Goal: Task Accomplishment & Management: Contribute content

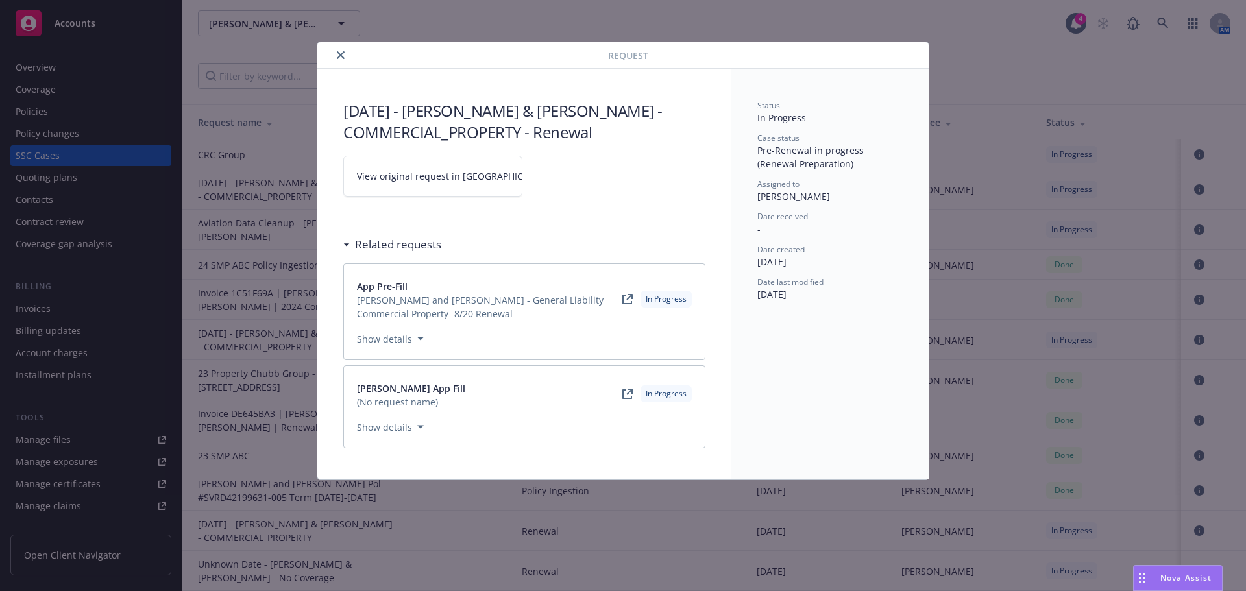
click at [339, 58] on icon "close" at bounding box center [341, 55] width 8 height 8
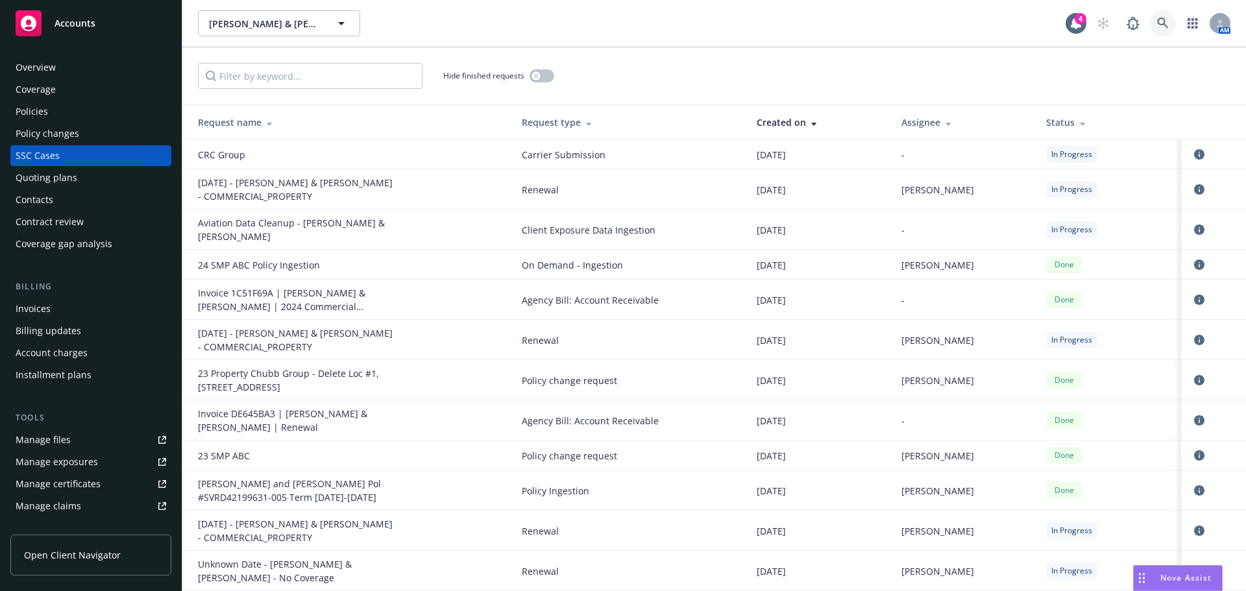
click at [1155, 31] on link at bounding box center [1163, 23] width 26 height 26
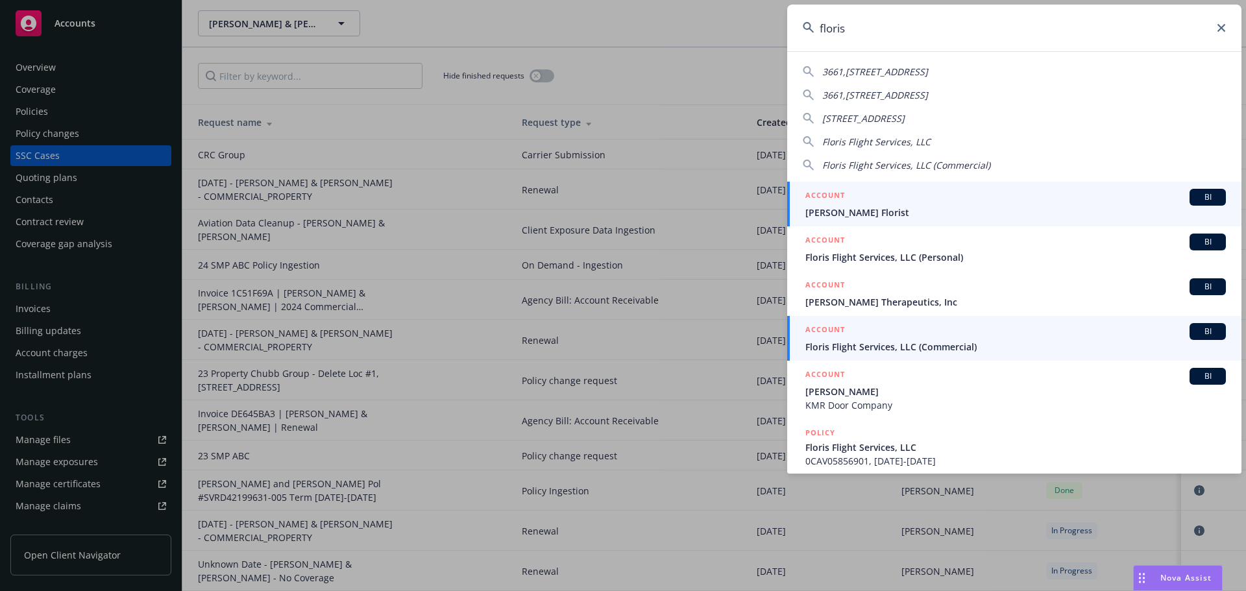
type input "floris"
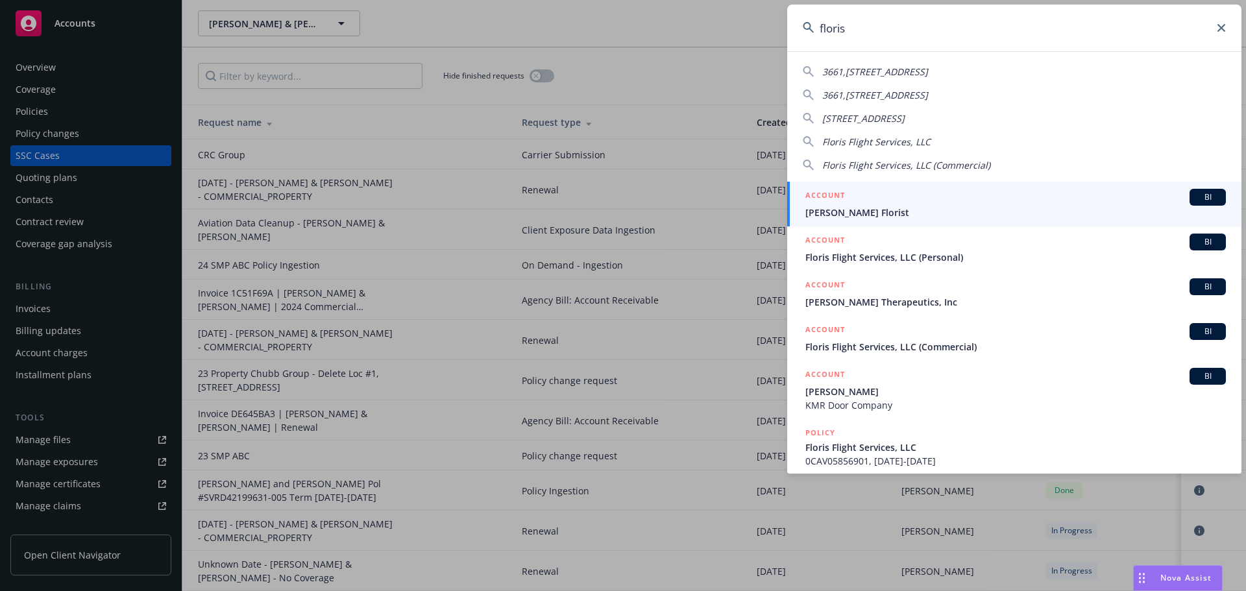
click at [878, 338] on div "ACCOUNT BI" at bounding box center [1015, 331] width 421 height 17
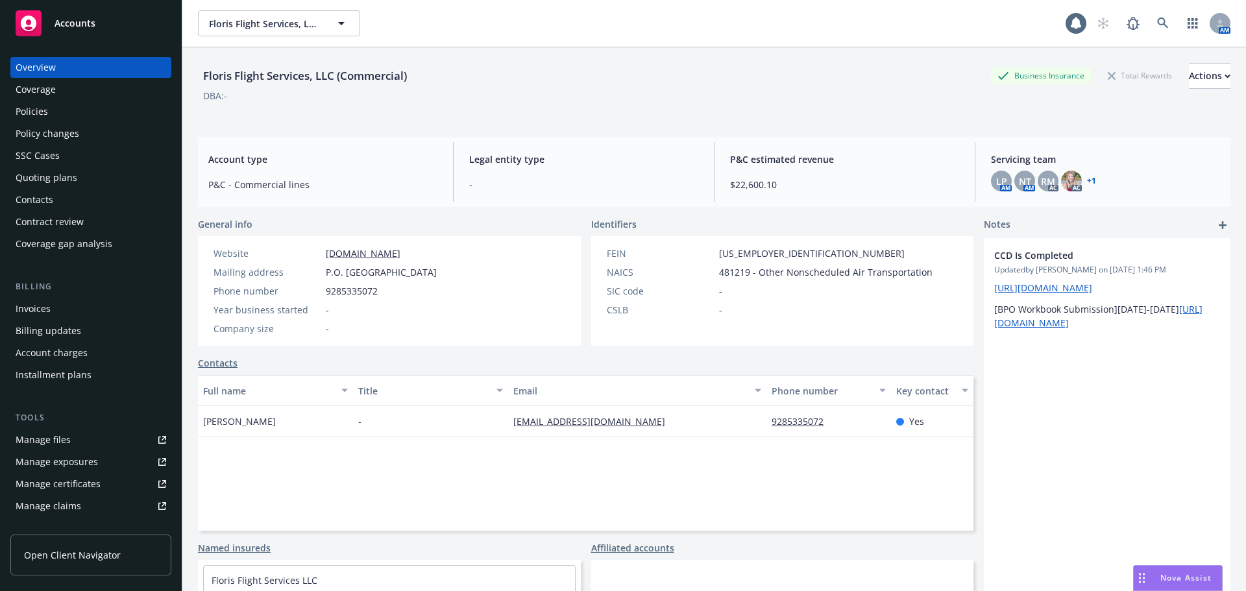
click at [52, 109] on div "Policies" at bounding box center [91, 111] width 151 height 21
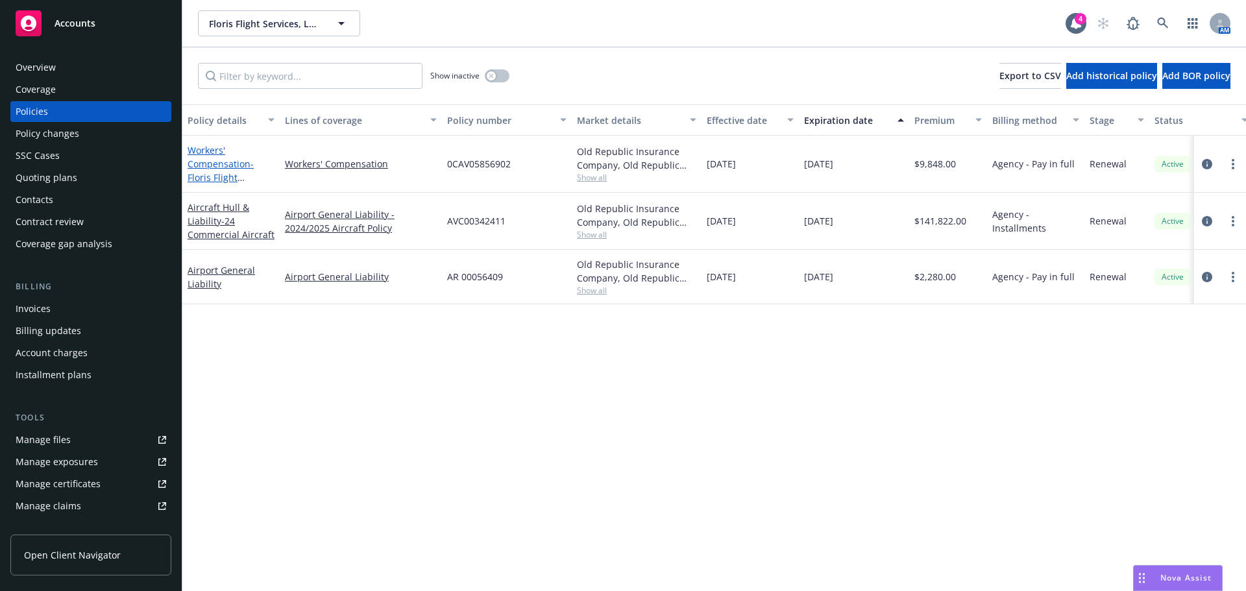
click at [201, 160] on link "Workers' Compensation - Floris Flight Services, LLC" at bounding box center [221, 170] width 66 height 53
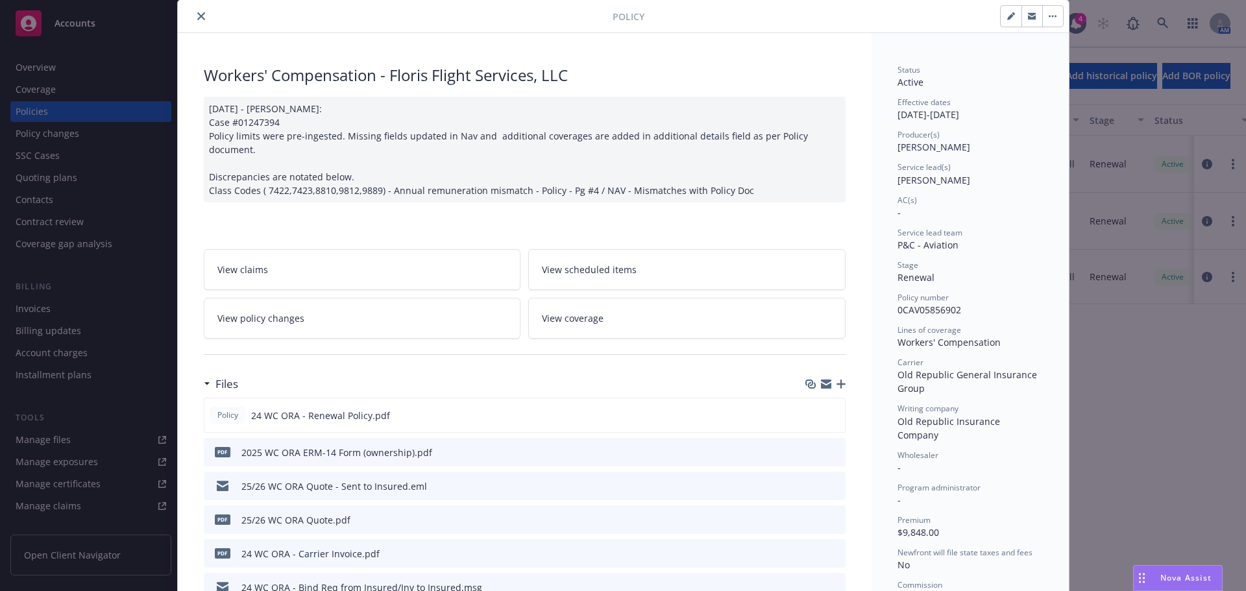
scroll to position [65, 0]
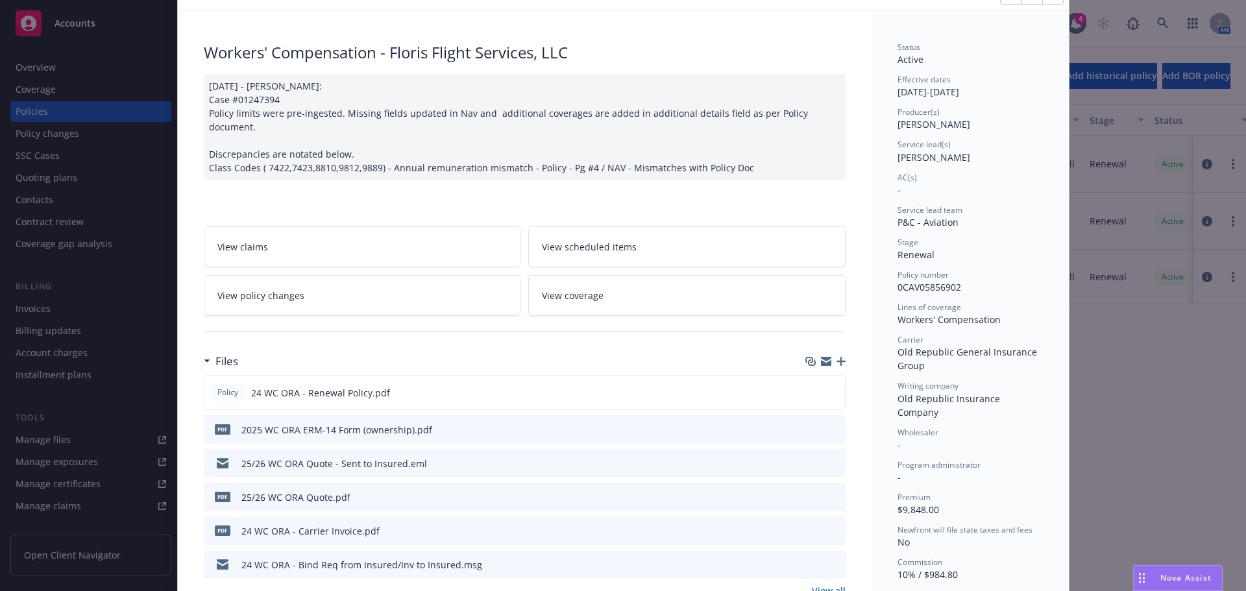
click at [831, 492] on icon "preview file" at bounding box center [834, 496] width 12 height 9
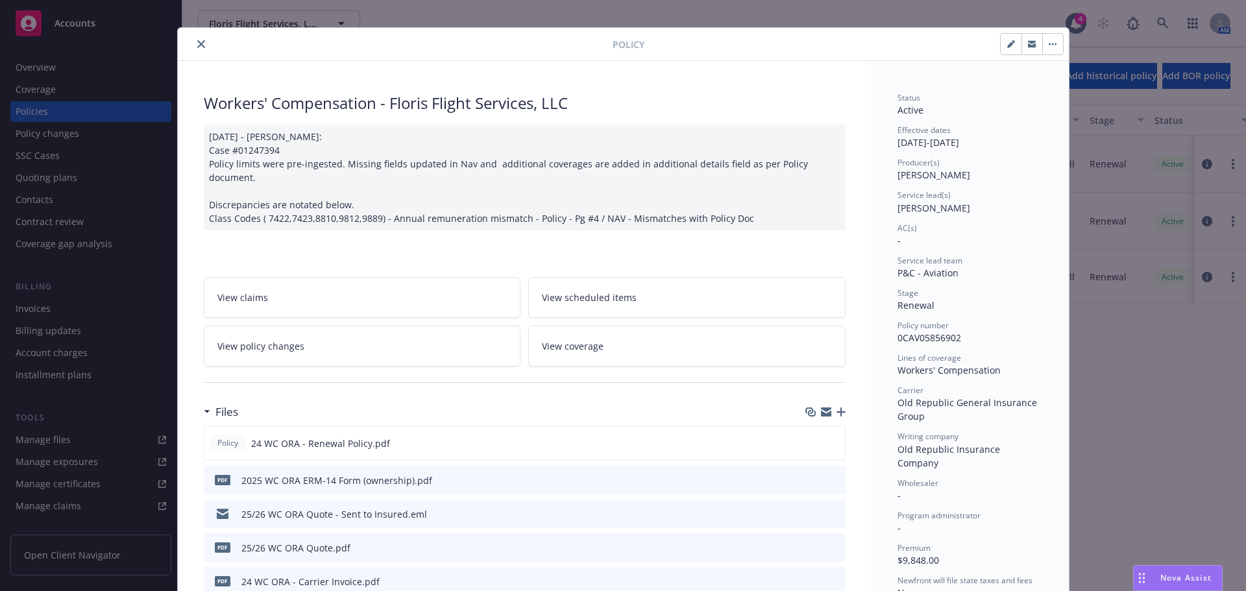
scroll to position [0, 0]
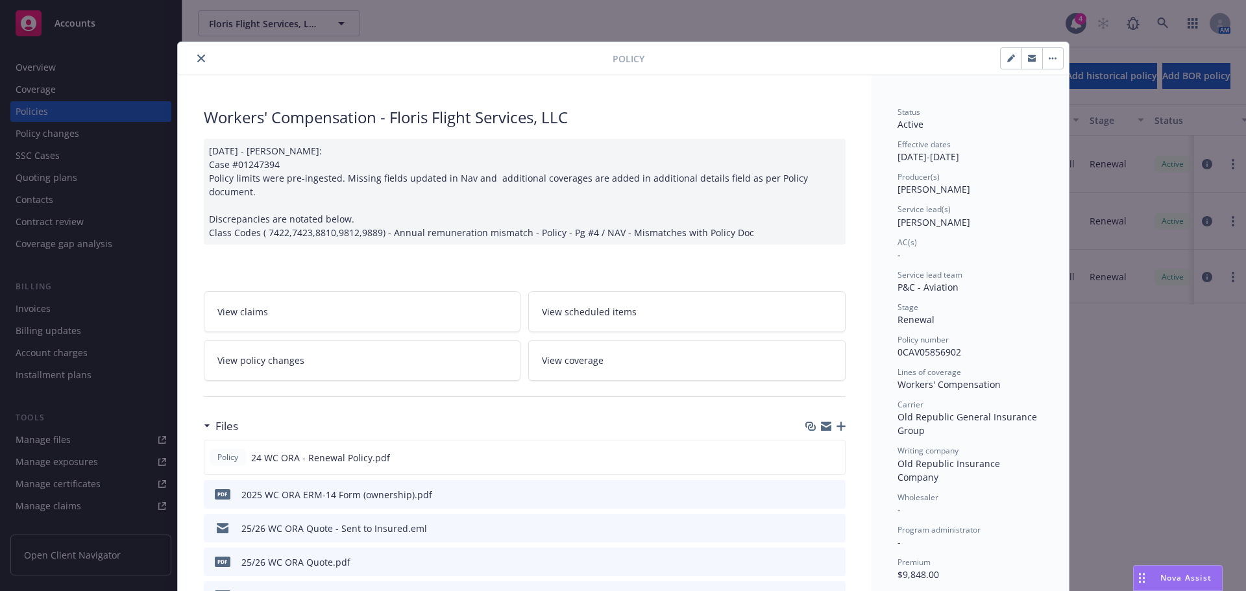
click at [839, 422] on icon "button" at bounding box center [841, 426] width 9 height 9
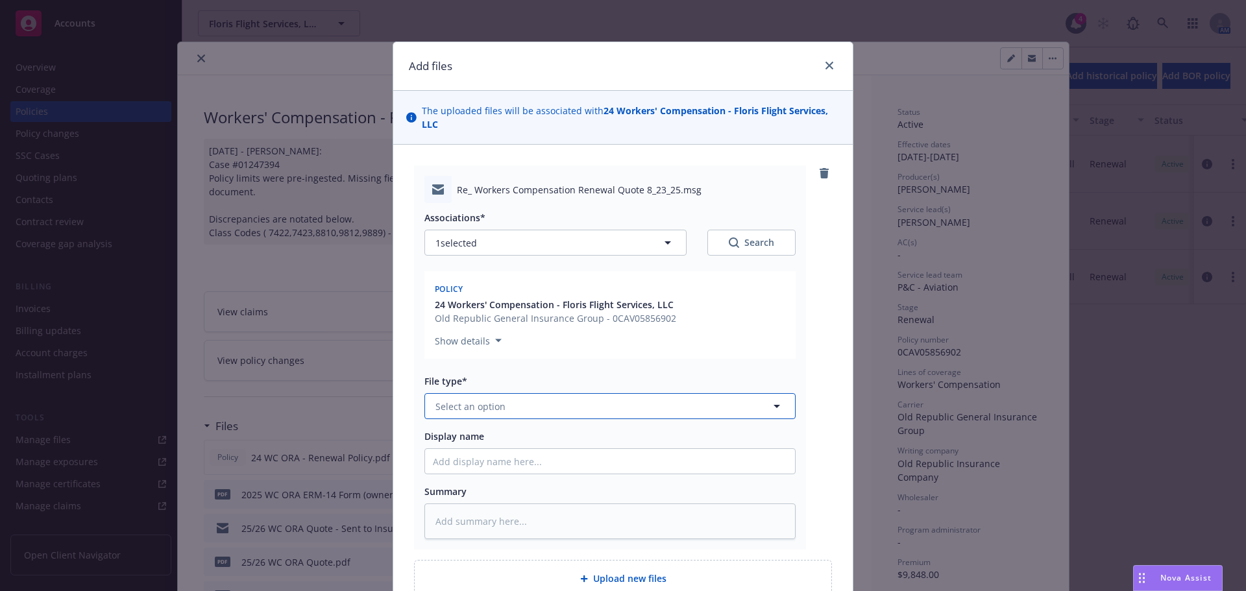
click at [552, 402] on button "Select an option" at bounding box center [609, 406] width 371 height 26
type input "em"
click at [543, 470] on div "Email" at bounding box center [610, 476] width 354 height 19
click at [542, 461] on input "Display name" at bounding box center [610, 461] width 370 height 25
type textarea "x"
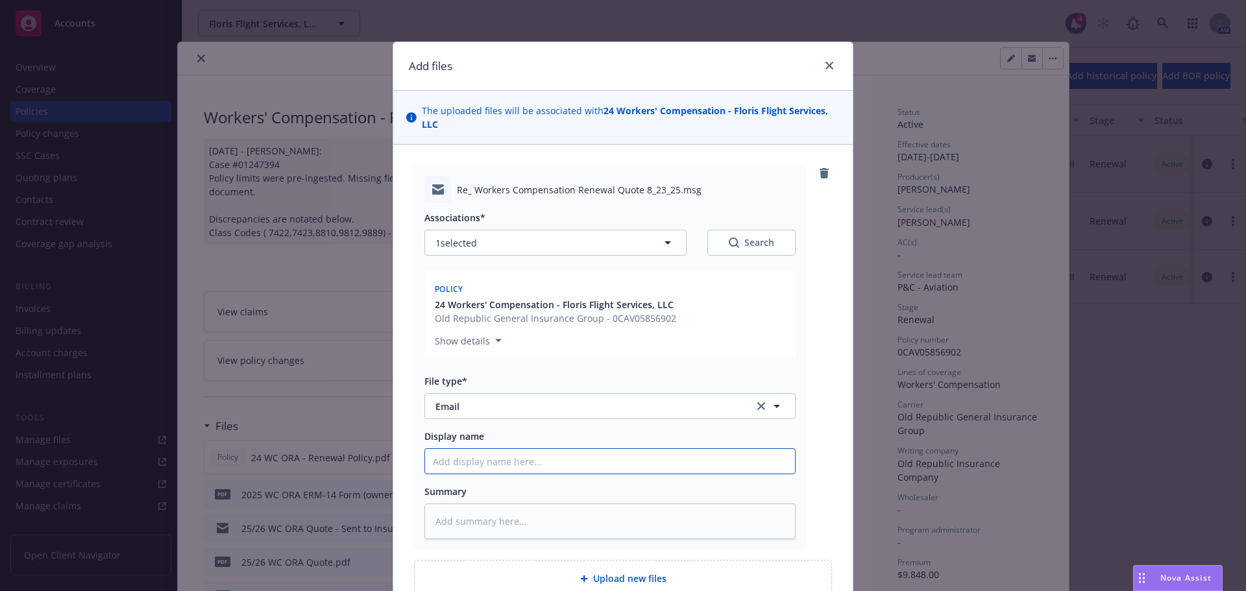
type input "2"
type textarea "x"
type input "20"
type textarea "x"
type input "202"
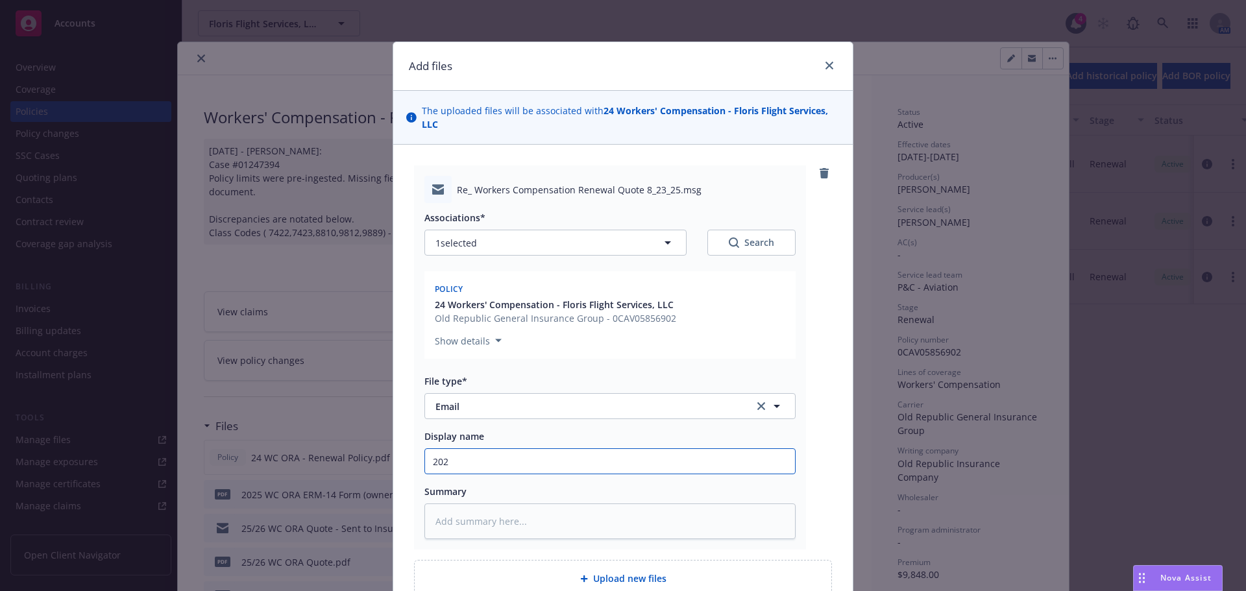
type textarea "x"
type input "2025"
type textarea "x"
type input "2025-"
type textarea "x"
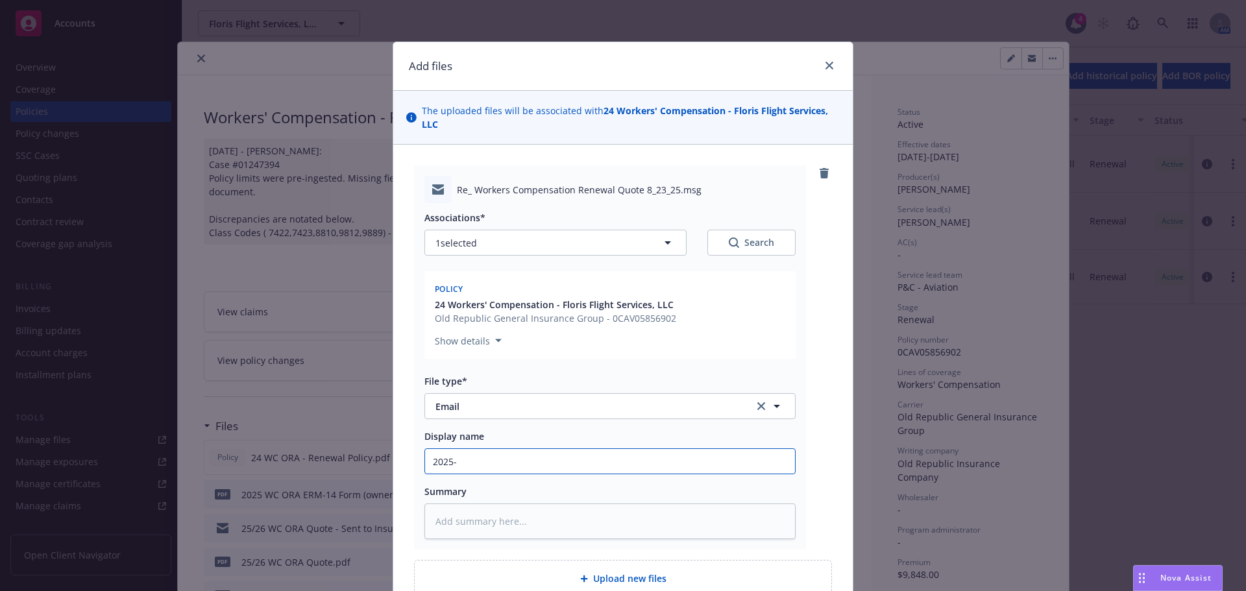
type input "2025-2"
type textarea "x"
type input "2025-20"
type textarea "x"
type input "2025-202"
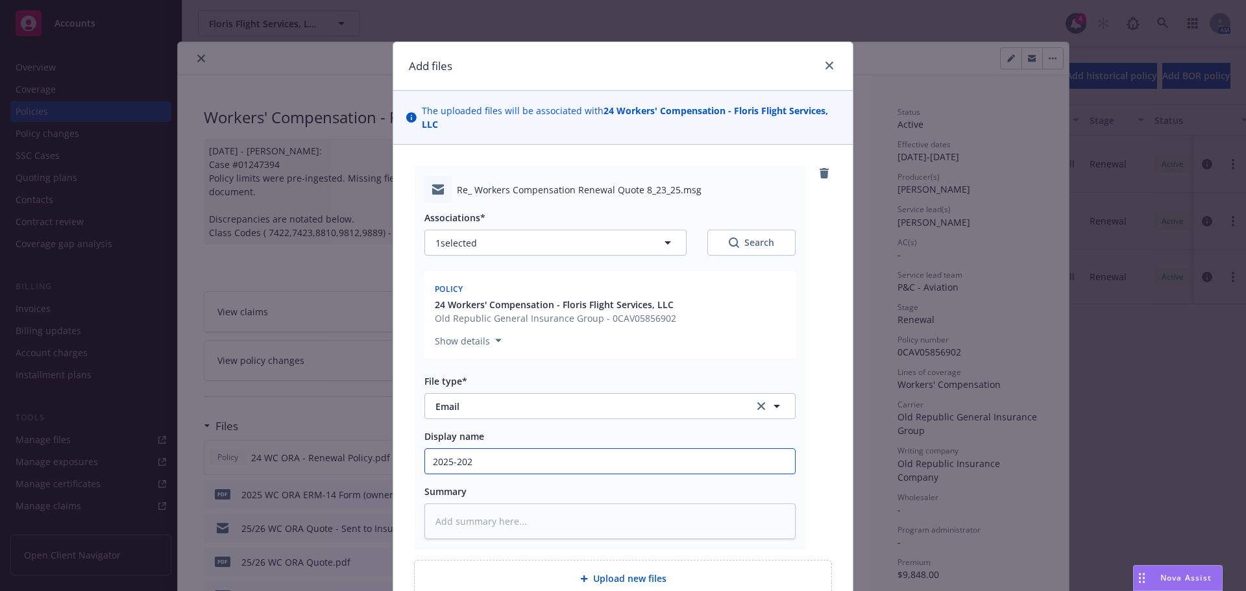
type textarea "x"
type input "[DATE]-[DATE]"
type textarea "x"
type input "[DATE]-[DATE] R"
type textarea "x"
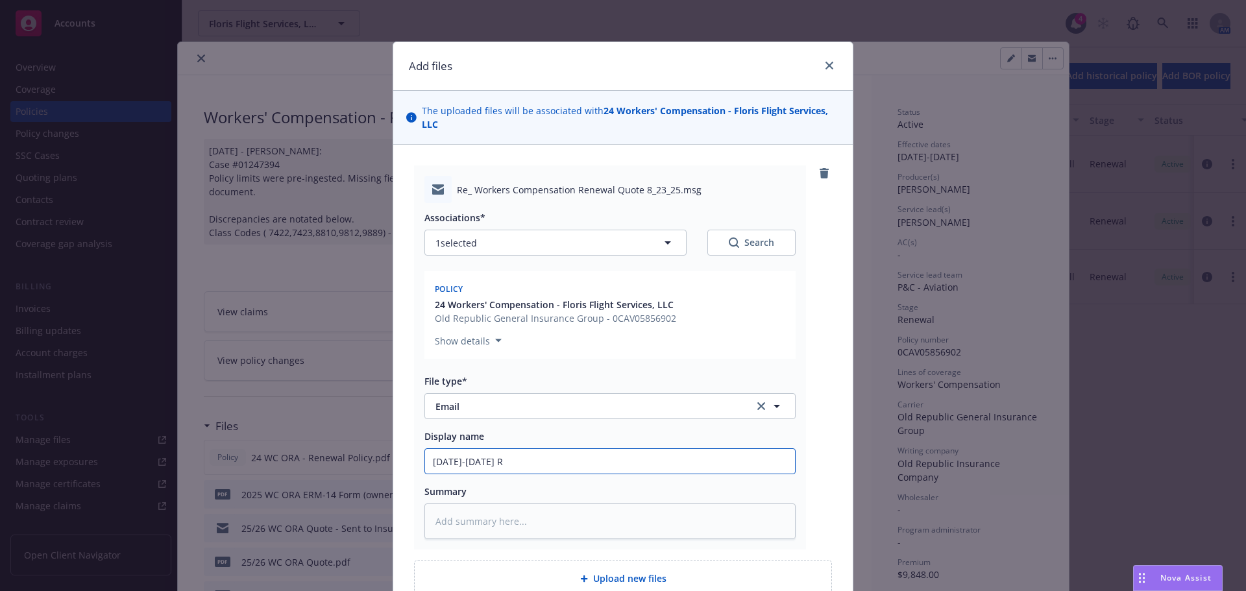
type input "[DATE]-[DATE] Re"
type textarea "x"
type input "[DATE]-[DATE] Ren"
type textarea "x"
type input "[DATE]-[DATE] [PERSON_NAME]"
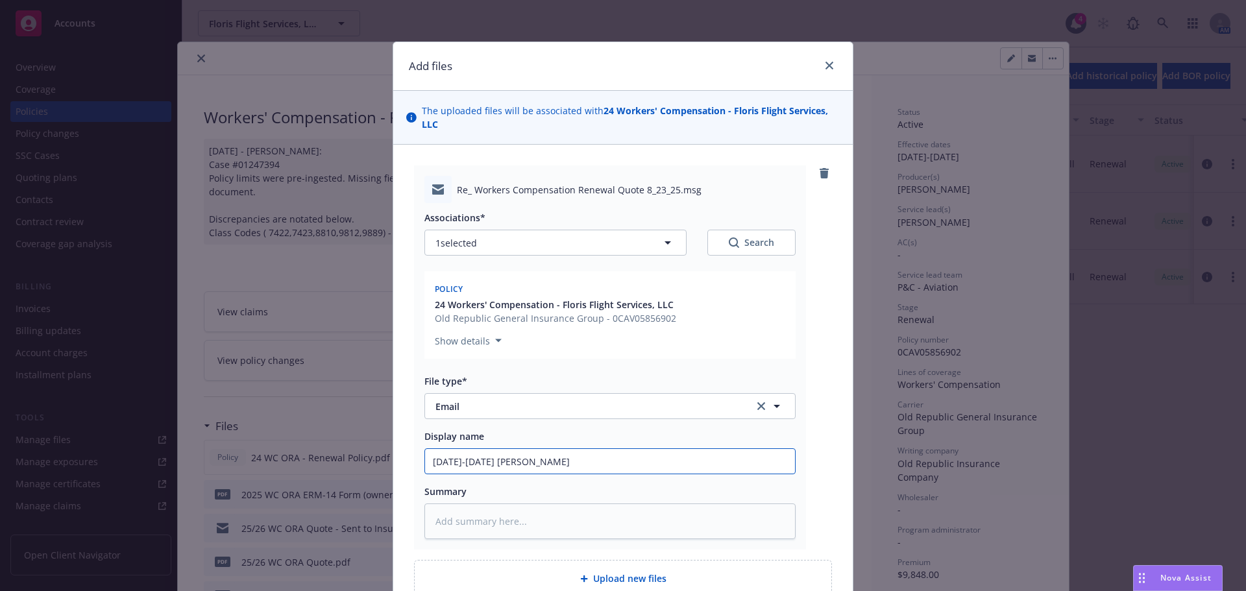
type textarea "x"
type input "[DATE]-[DATE] Renew"
type textarea "x"
type input "[DATE]-[DATE] Renewa"
type textarea "x"
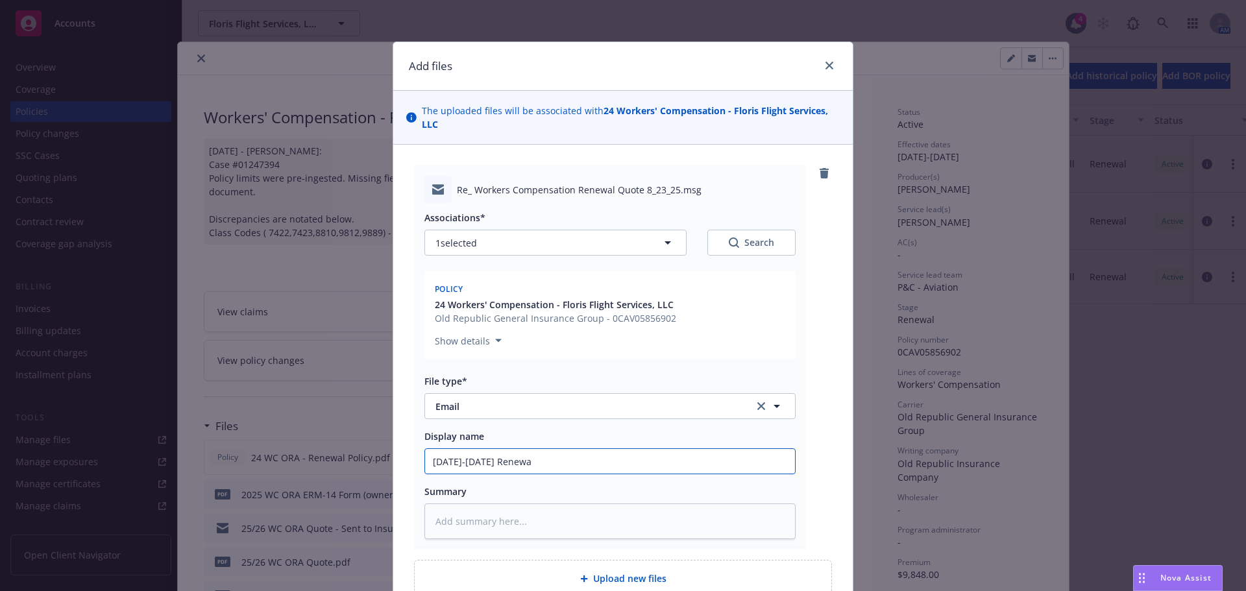
type input "[DATE]-[DATE] Renewal"
type textarea "x"
type input "[DATE]-[DATE] Renewal"
type textarea "x"
type input "[DATE]-[DATE] Renewal CO"
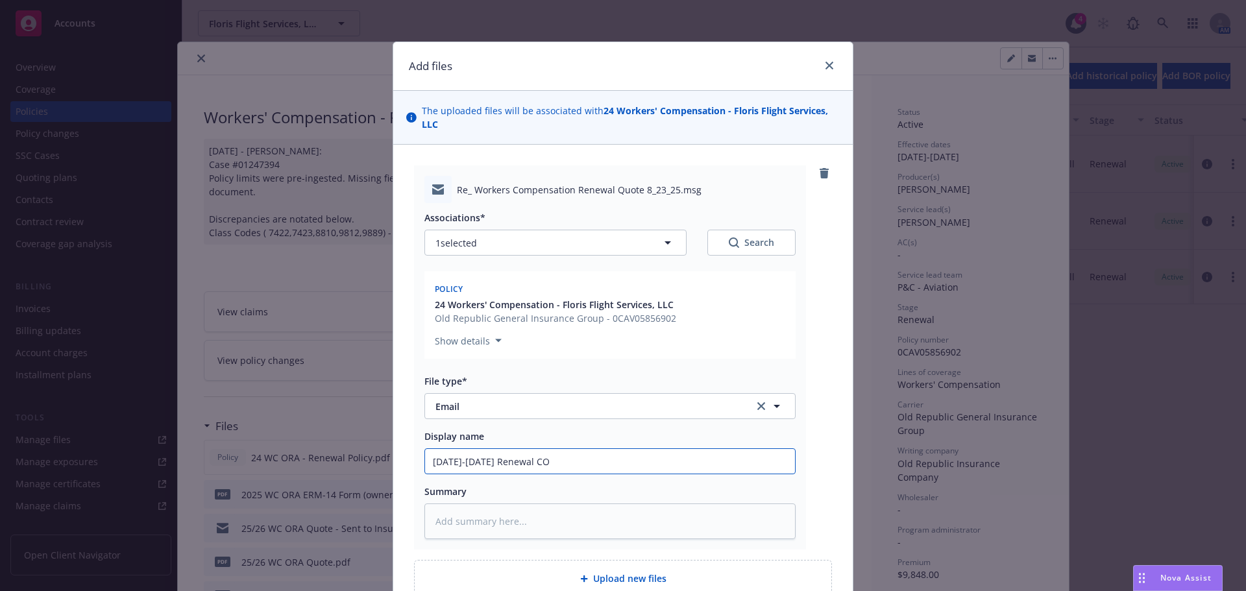
type textarea "x"
type input "[DATE]-[DATE] Renewal COn"
type textarea "x"
type input "[DATE]-[DATE] [PERSON_NAME]"
type textarea "x"
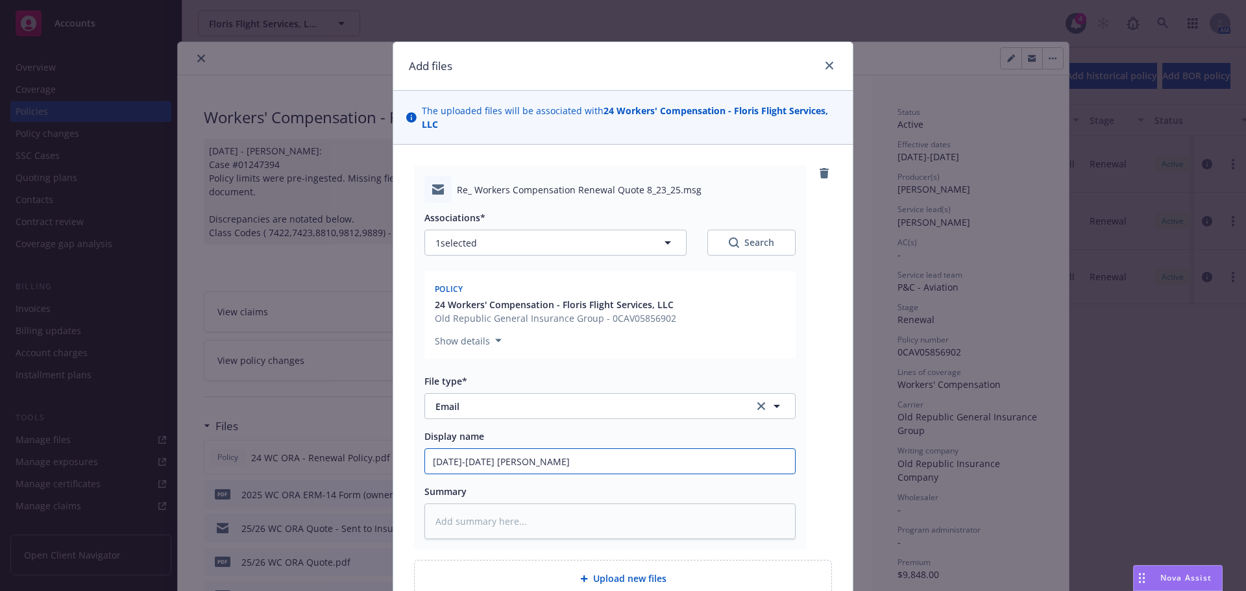
type input "[DATE]-[DATE] [PERSON_NAME]"
type textarea "x"
type input "[DATE]-[DATE] [PERSON_NAME]"
type textarea "x"
type input "[DATE]-[DATE] Renewal COnfirm"
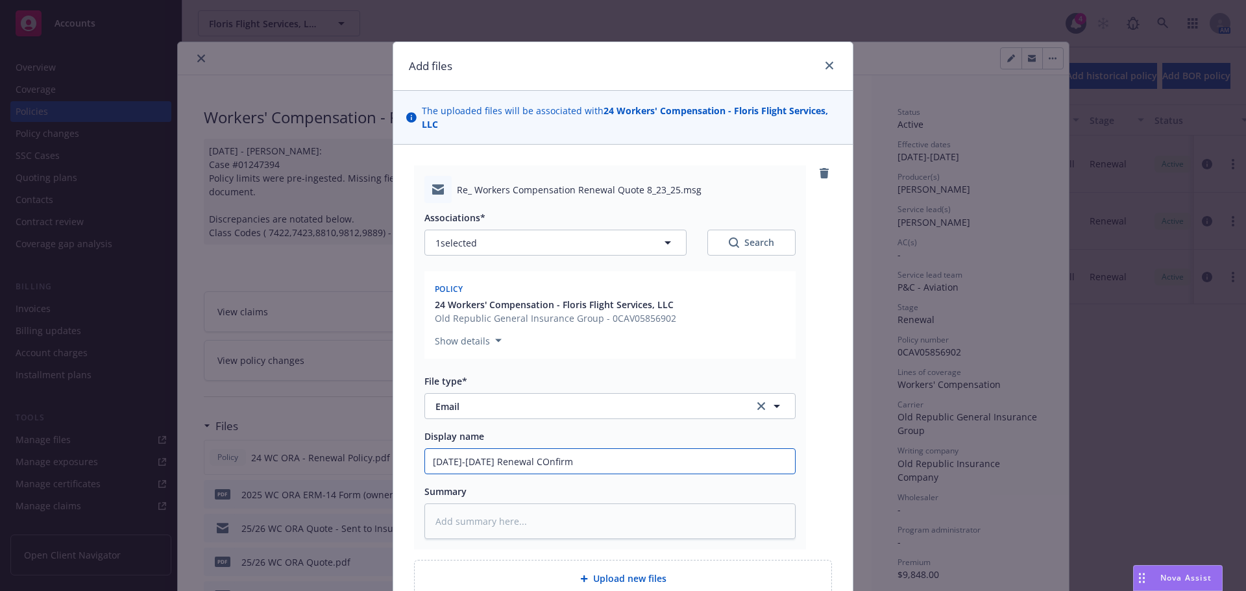
type textarea "x"
type input "[DATE]-[DATE] [PERSON_NAME]"
type textarea "x"
type input "[DATE]-[DATE] [PERSON_NAME]"
type textarea "x"
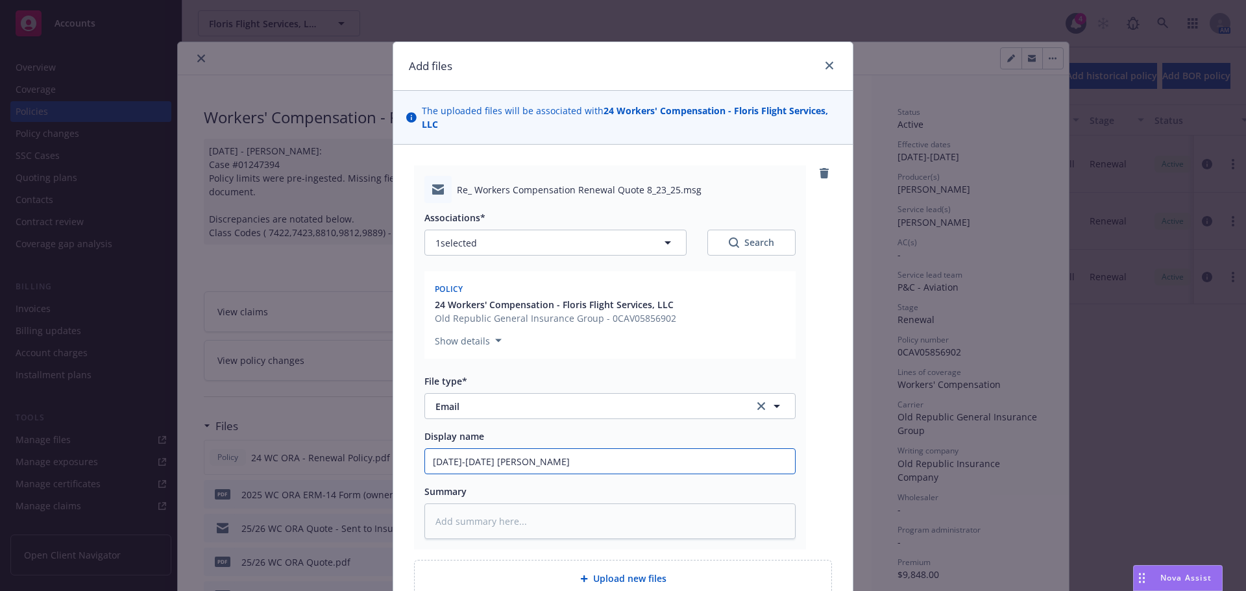
type input "[DATE]-[DATE] [PERSON_NAME]"
type textarea "x"
type input "[DATE]-[DATE] Renewal COn"
type textarea "x"
type input "[DATE]-[DATE] Renewal CO"
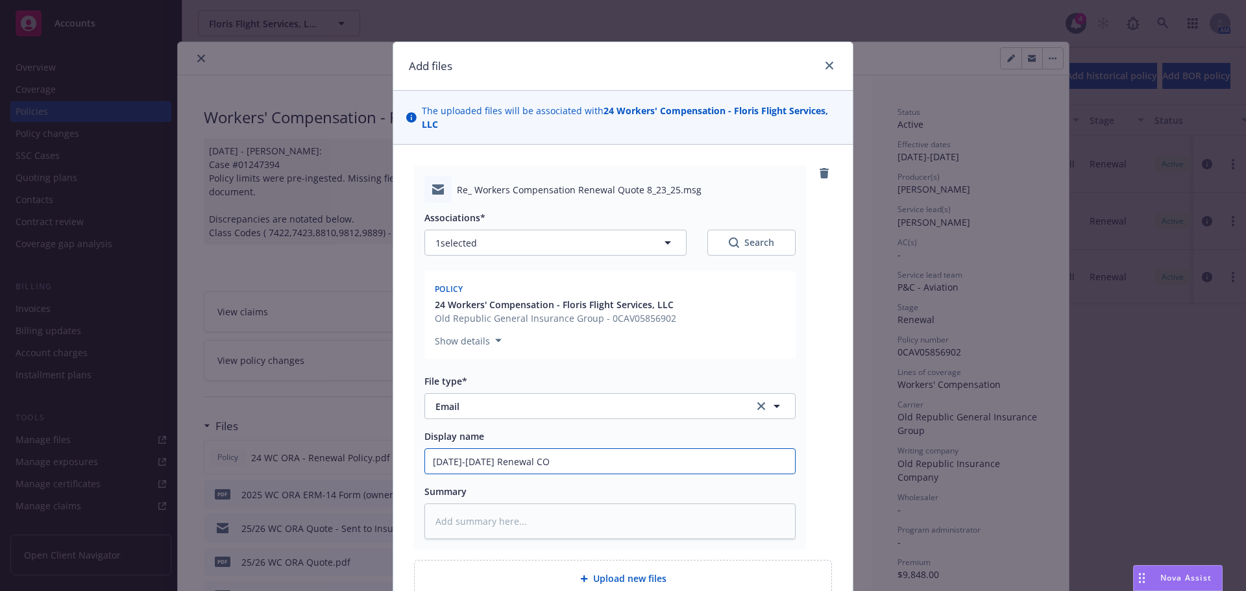
type textarea "x"
type input "[DATE]-[DATE] Renewal C"
type textarea "x"
type input "[DATE]-[DATE] Renewal"
type textarea "x"
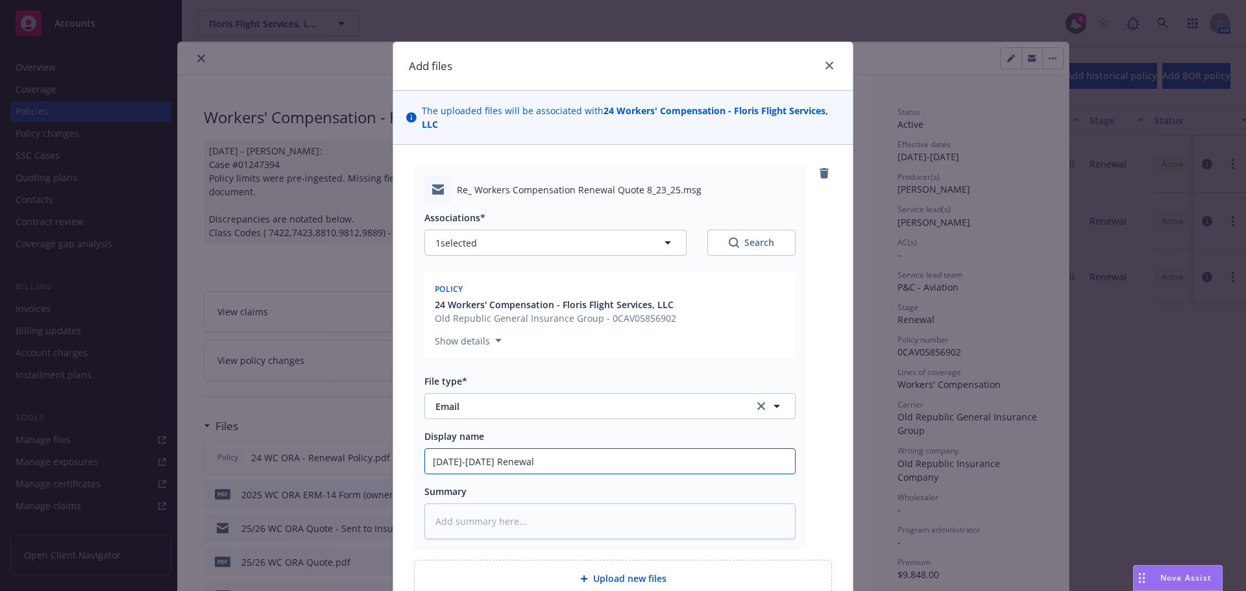
type input "[DATE]-[DATE] Renewal"
type textarea "x"
type input "[DATE]-[DATE] Renewa"
type textarea "x"
type input "[DATE]-[DATE] Renew"
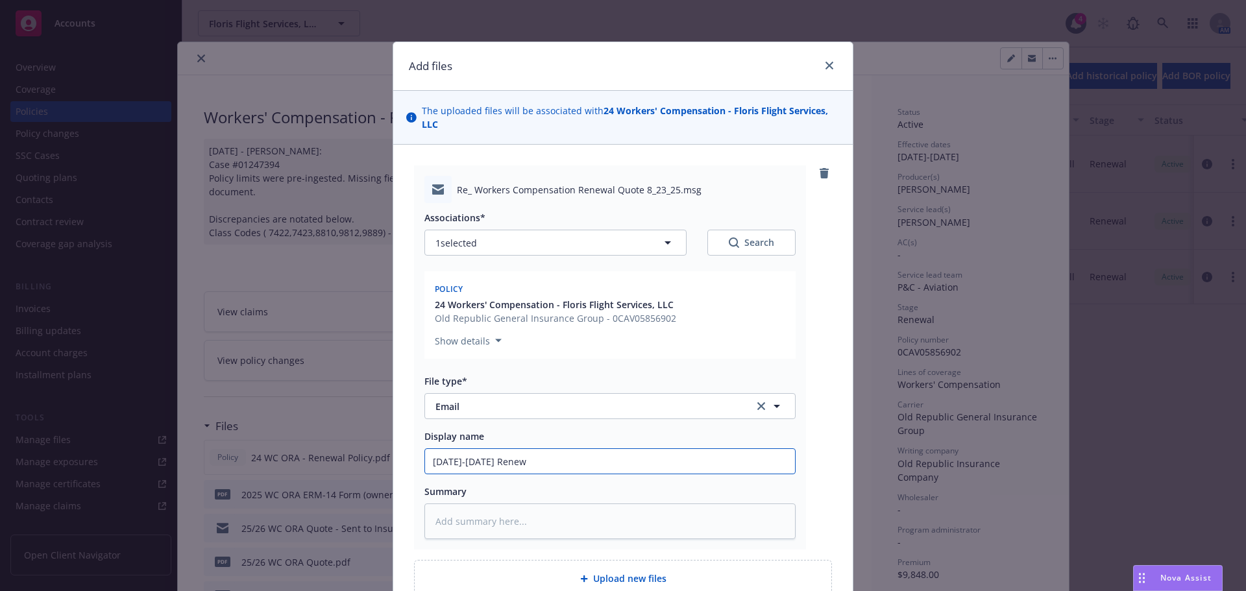
type textarea "x"
type input "[DATE]-[DATE] Ren"
type textarea "x"
type input "[DATE]-[DATE] Re"
type textarea "x"
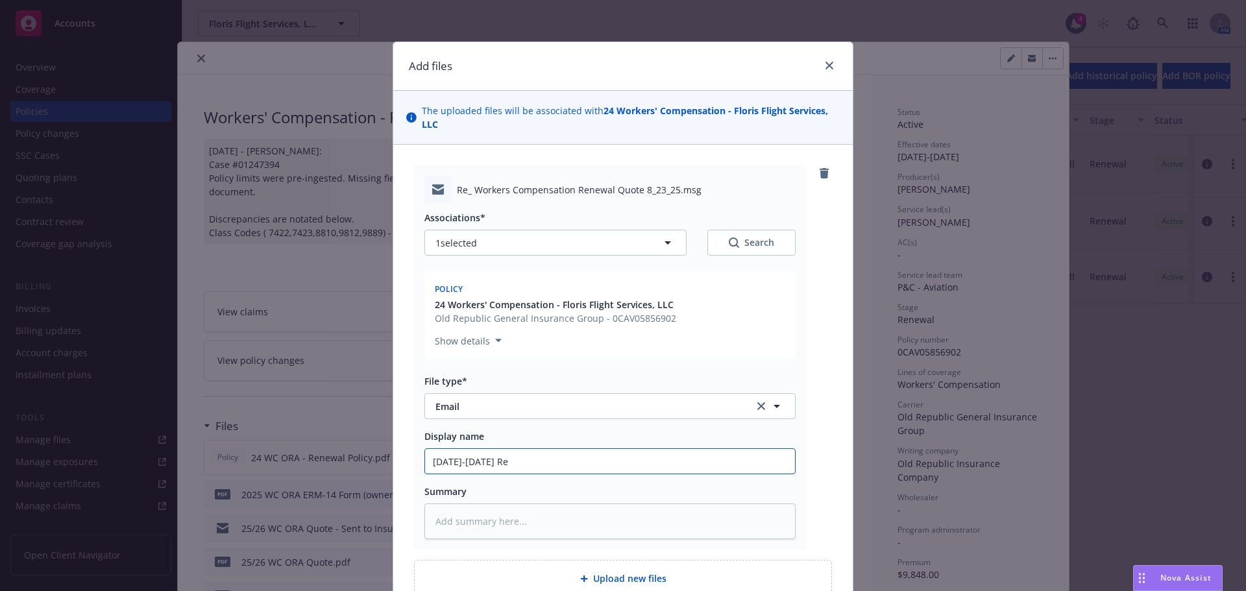
type input "[DATE]-[DATE] R"
type textarea "x"
type input "[DATE]-[DATE]"
type textarea "x"
type input "[DATE]-[DATE] B"
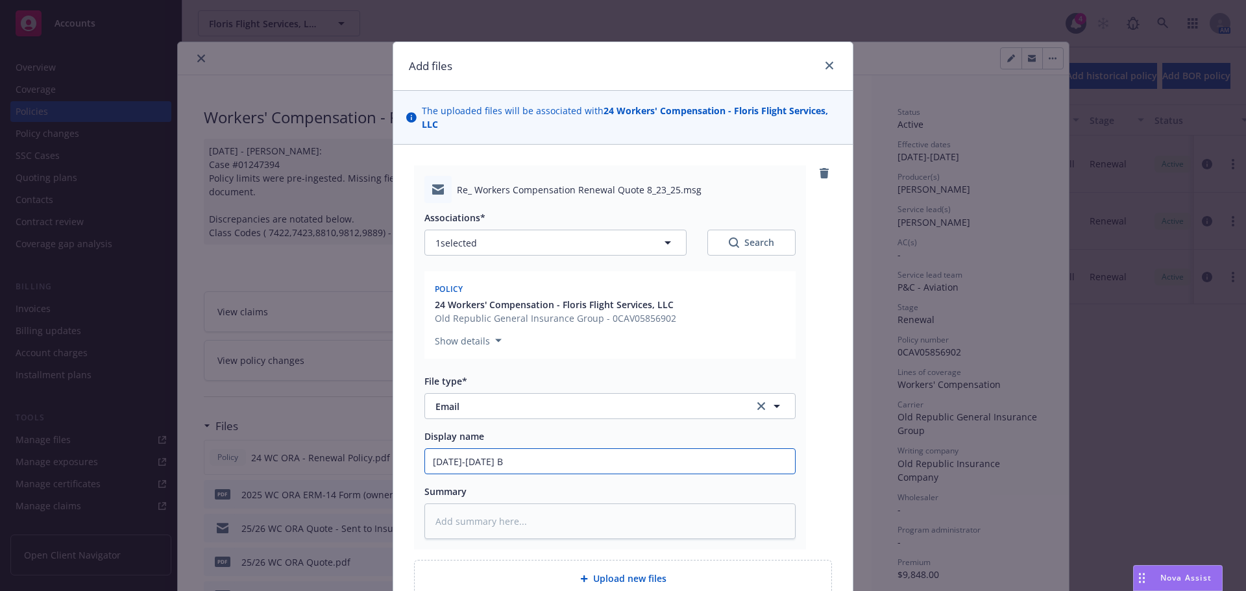
type textarea "x"
type input "[DATE]-[DATE] Bi"
type textarea "x"
type input "[DATE]-[DATE] Bind"
type textarea "x"
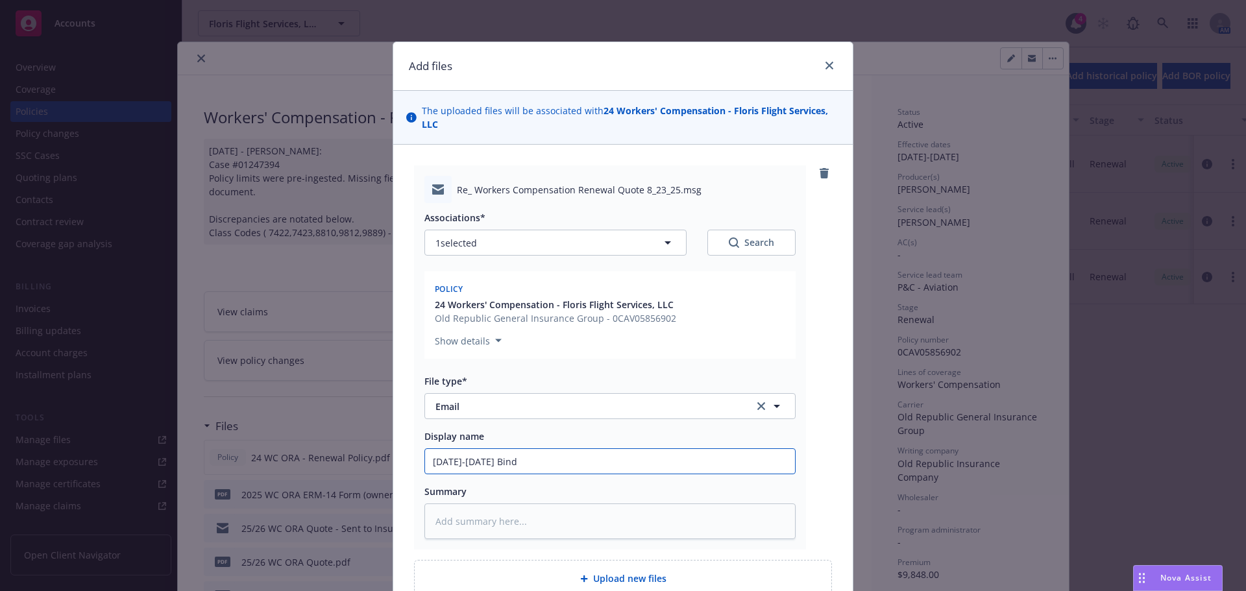
type input "[DATE]-[DATE] Bind"
type textarea "x"
type input "[DATE]-[DATE] Bind co"
type textarea "x"
type input "[DATE]-[DATE] Bind con"
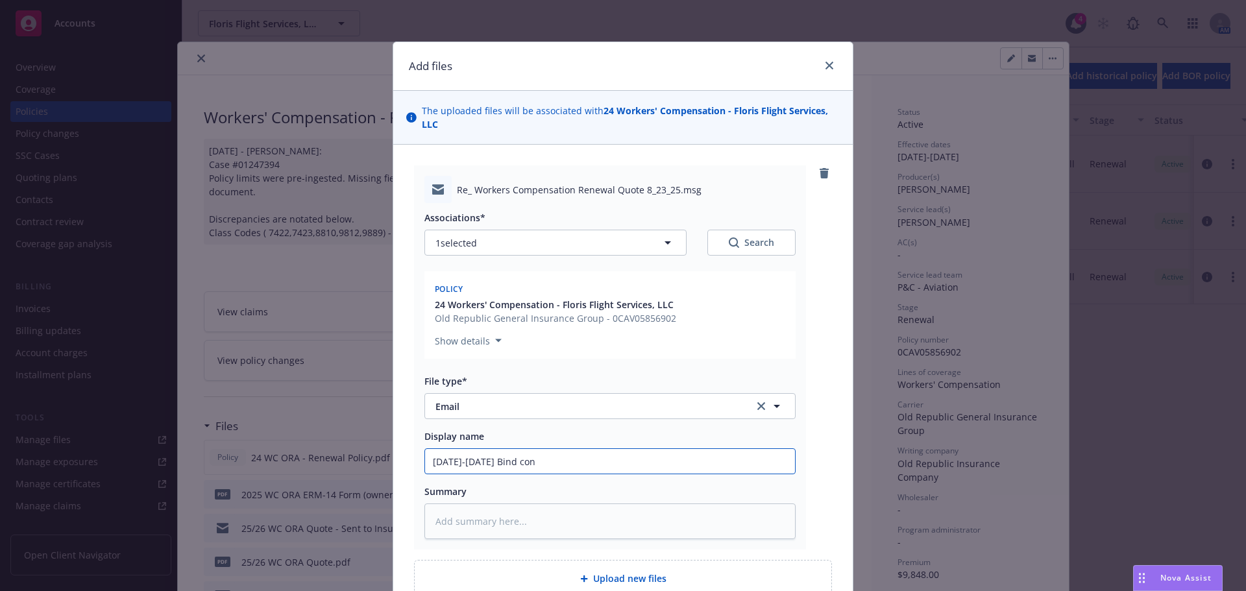
type textarea "x"
type input "[DATE]-[DATE] Bind conf"
type textarea "x"
type input "[DATE]-[DATE] Bind confi"
type textarea "x"
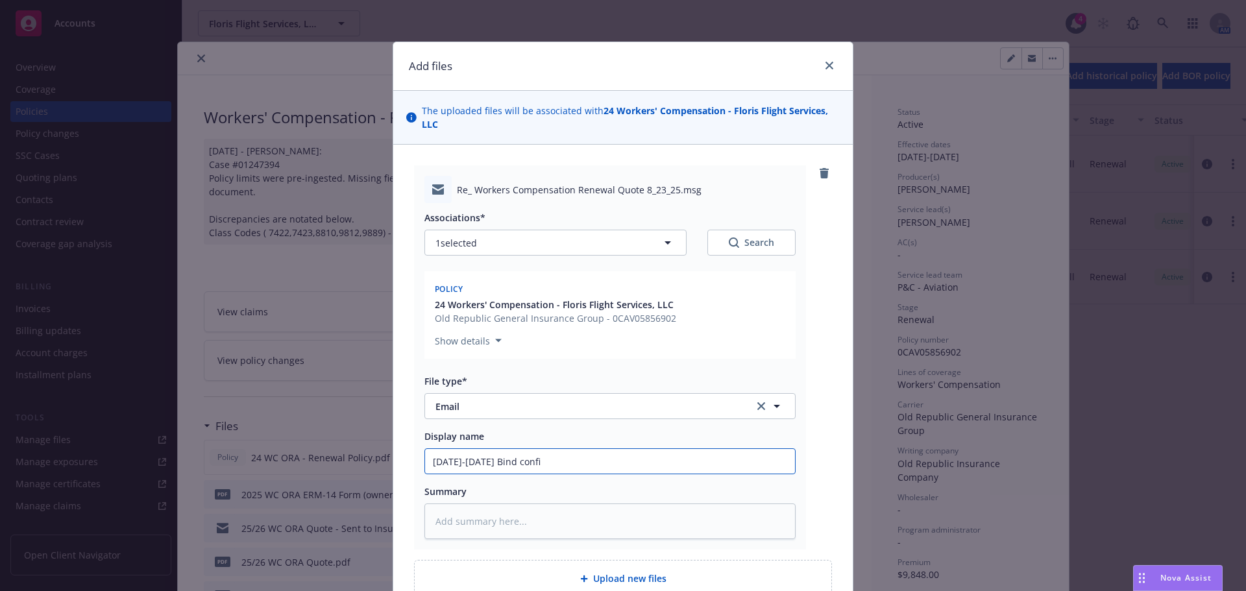
type input "[DATE]-[DATE] Bind confir"
type textarea "x"
type input "[DATE]-[DATE] Bind confirma"
type textarea "x"
type input "[DATE]-[DATE] Bind confirmat"
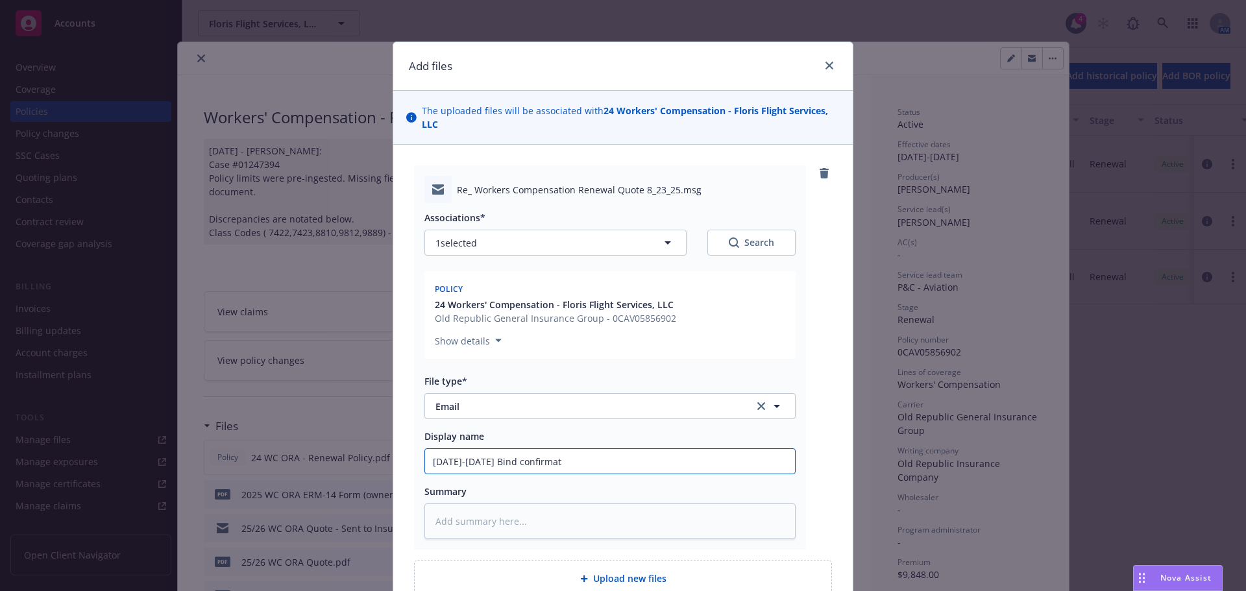
type textarea "x"
type input "[DATE]-[DATE] Bind confirmati"
type textarea "x"
type input "[DATE]-[DATE] Bind confirmatio"
type textarea "x"
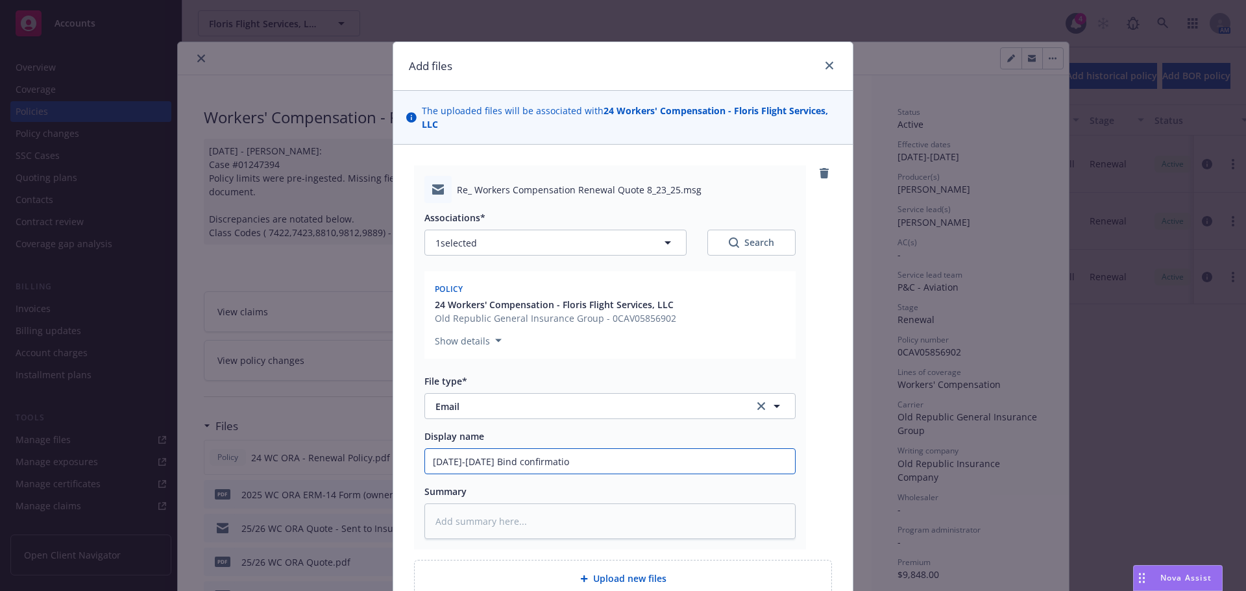
type input "[DATE]-[DATE] Bind confirmation"
type textarea "x"
type input "[DATE]-[DATE] Bind confirmation"
type textarea "x"
type input "[DATE]-[DATE] Bind confirmation -"
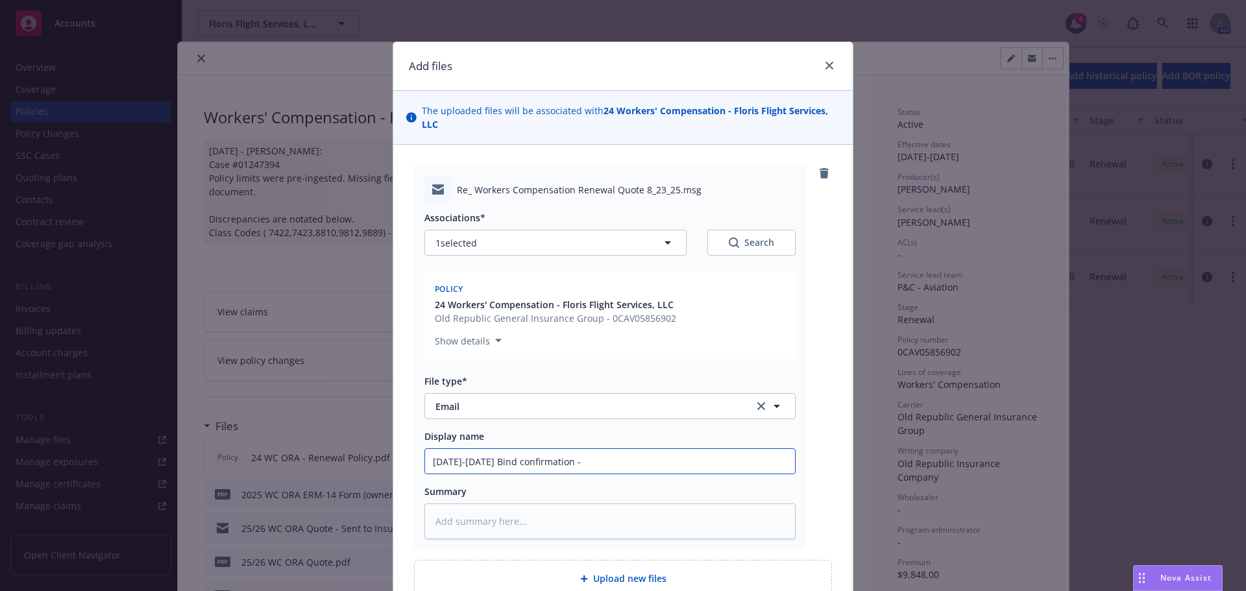
type textarea "x"
type input "[DATE]-[DATE] Bind confirmation - O"
type textarea "x"
type input "[DATE]-[DATE] Bind confirmation - OI"
type textarea "x"
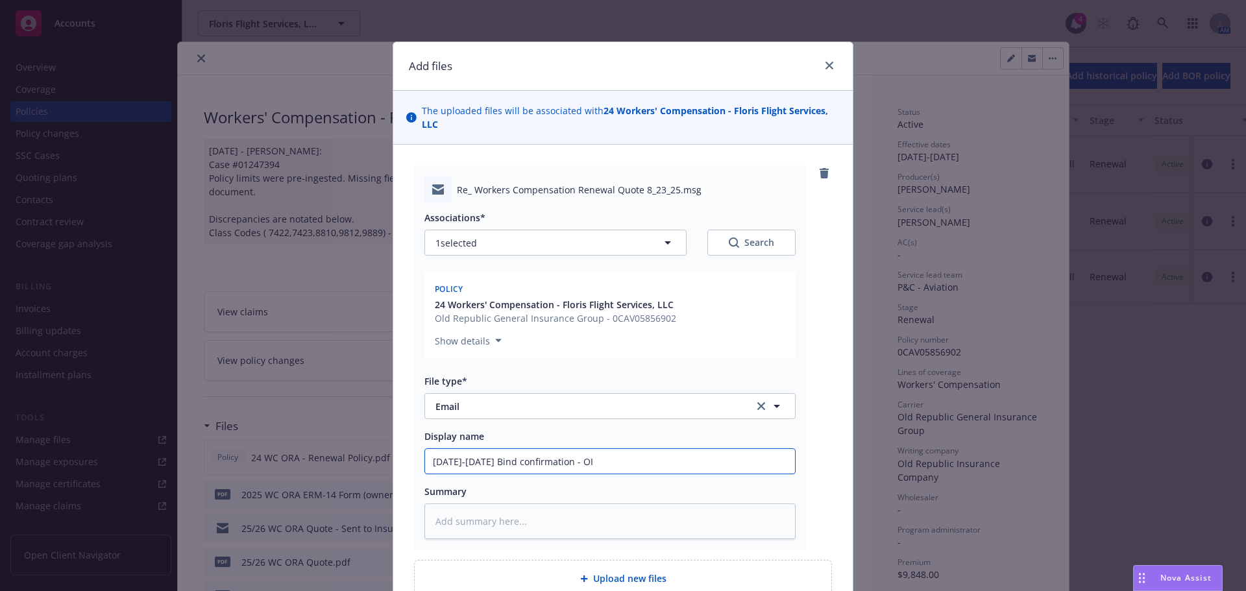
type input "[DATE]-[DATE] Bind confirmation - OIn"
type textarea "x"
type input "[DATE]-[DATE] Bind confirmation - OI"
type textarea "x"
type input "[DATE]-[DATE] Bind confirmation - O"
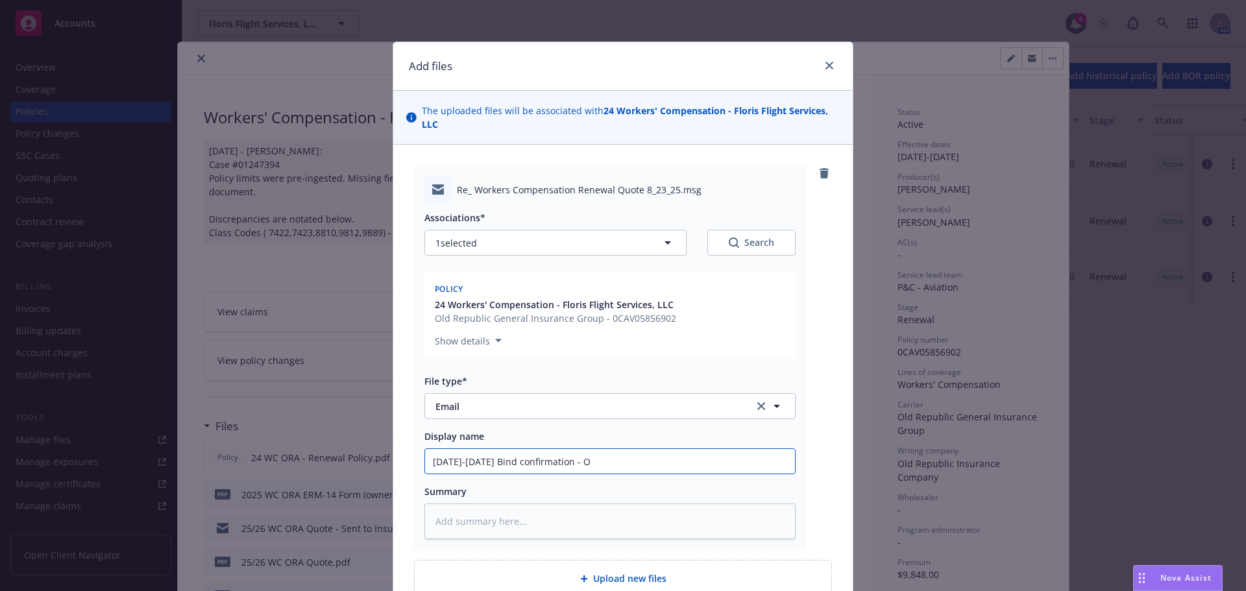
type textarea "x"
type input "[DATE]-[DATE] Bind confirmation - I"
type textarea "x"
type input "[DATE]-[DATE] Bind confirmation - In"
type textarea "x"
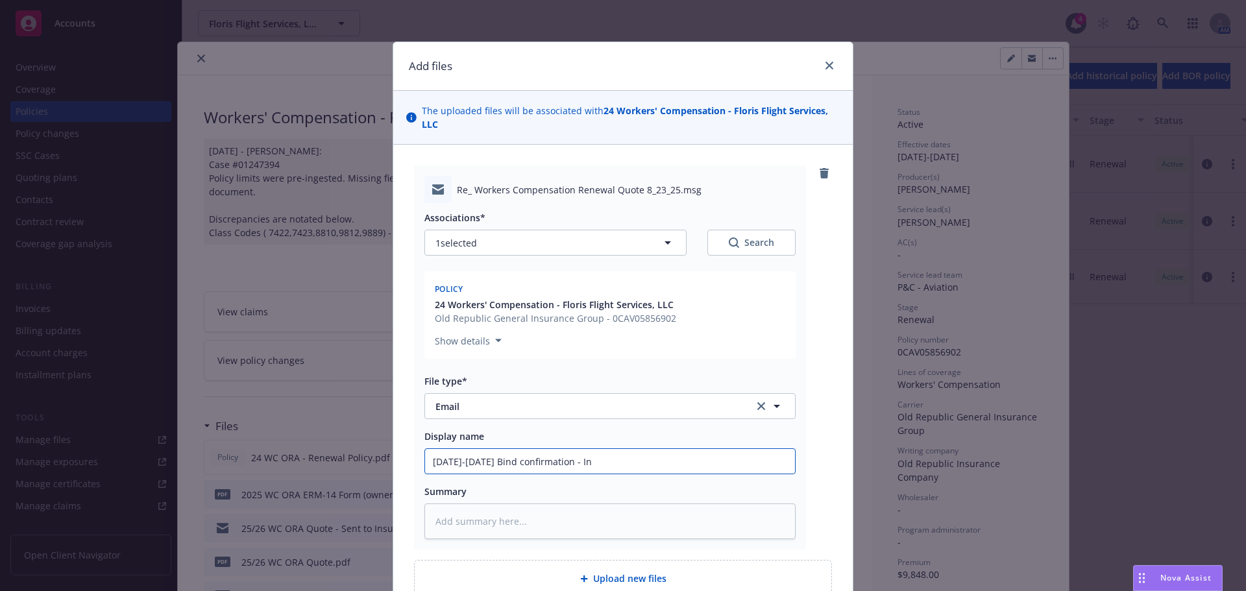
type input "[DATE]-[DATE] Bind confirmation - Ins"
type textarea "x"
type input "[DATE]-[DATE] Bind confirmation - Insu"
type textarea "x"
type input "[DATE]-[DATE] Bind confirmation - Insur"
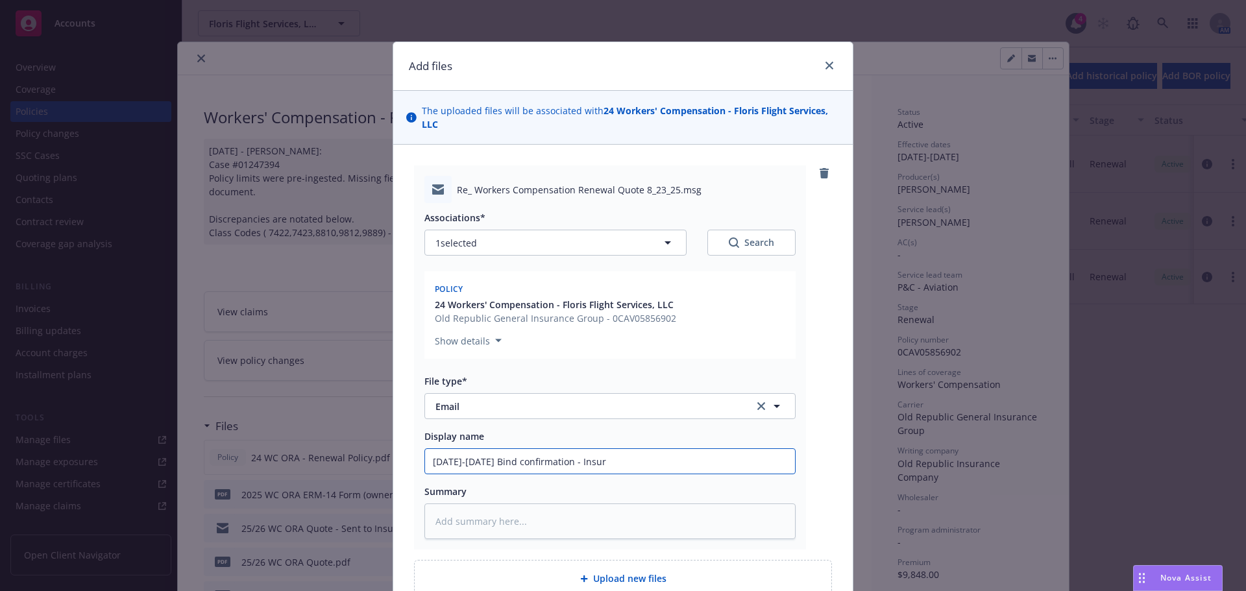
type textarea "x"
type input "[DATE]-[DATE] Bind confirmation - Insured"
type textarea "x"
click at [545, 461] on input "[DATE]-[DATE] Bind confirmation - Insured" at bounding box center [610, 461] width 370 height 25
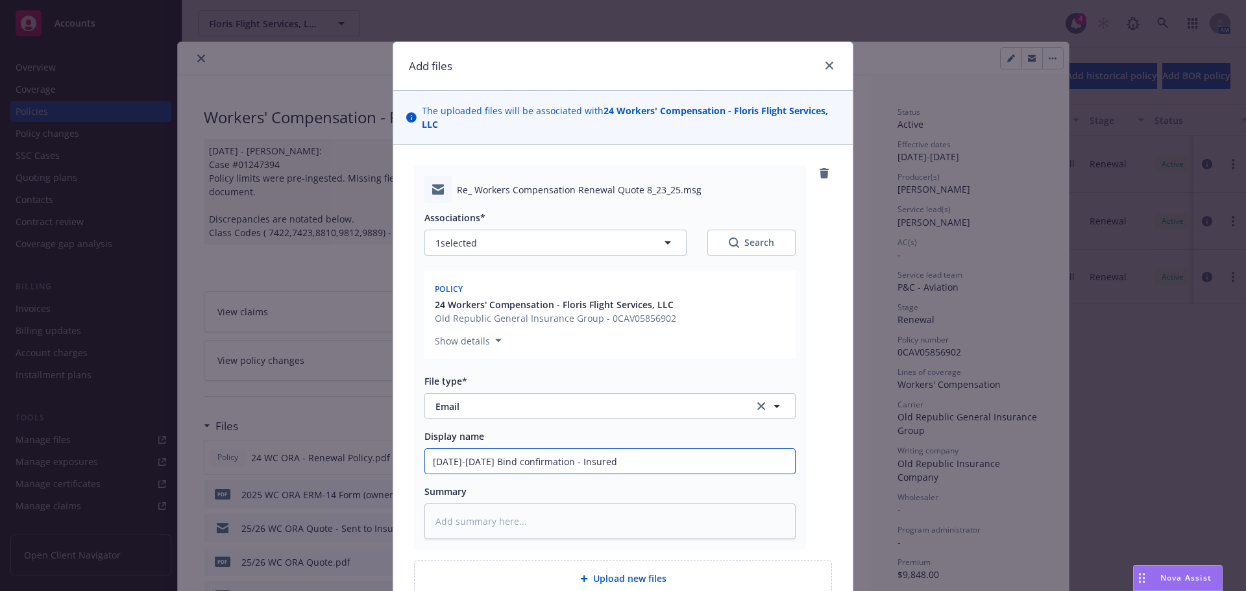
click at [545, 461] on input "[DATE]-[DATE] Bind confirmation - Insured" at bounding box center [610, 461] width 370 height 25
type input "[DATE]-[DATE] Bind confirmation - Insured"
click at [511, 534] on textarea at bounding box center [609, 522] width 371 height 36
paste textarea "[DATE]-[DATE] Bind confirmation - Insured"
type textarea "x"
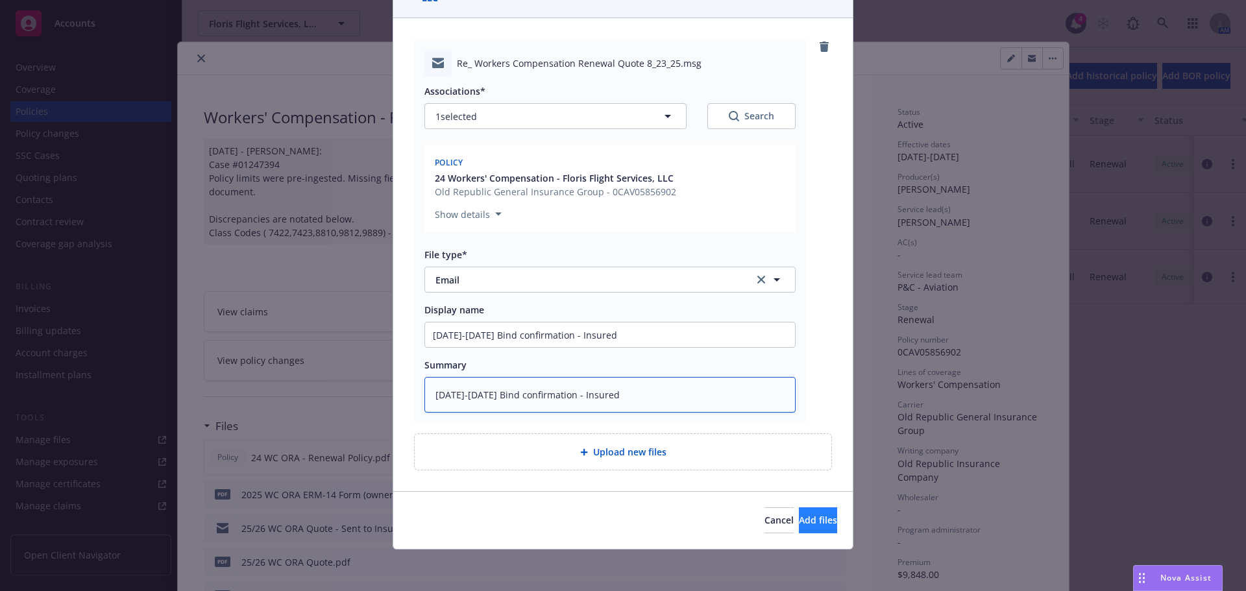
type textarea "[DATE]-[DATE] Bind confirmation - Insured"
click at [799, 520] on button "Add files" at bounding box center [818, 521] width 38 height 26
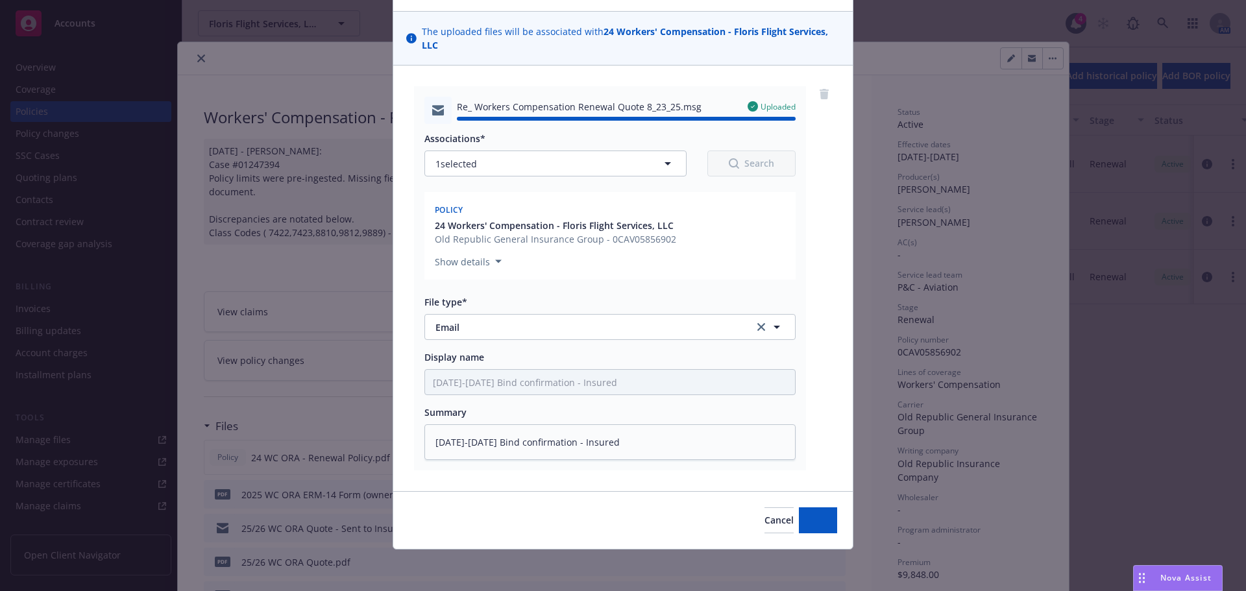
type textarea "x"
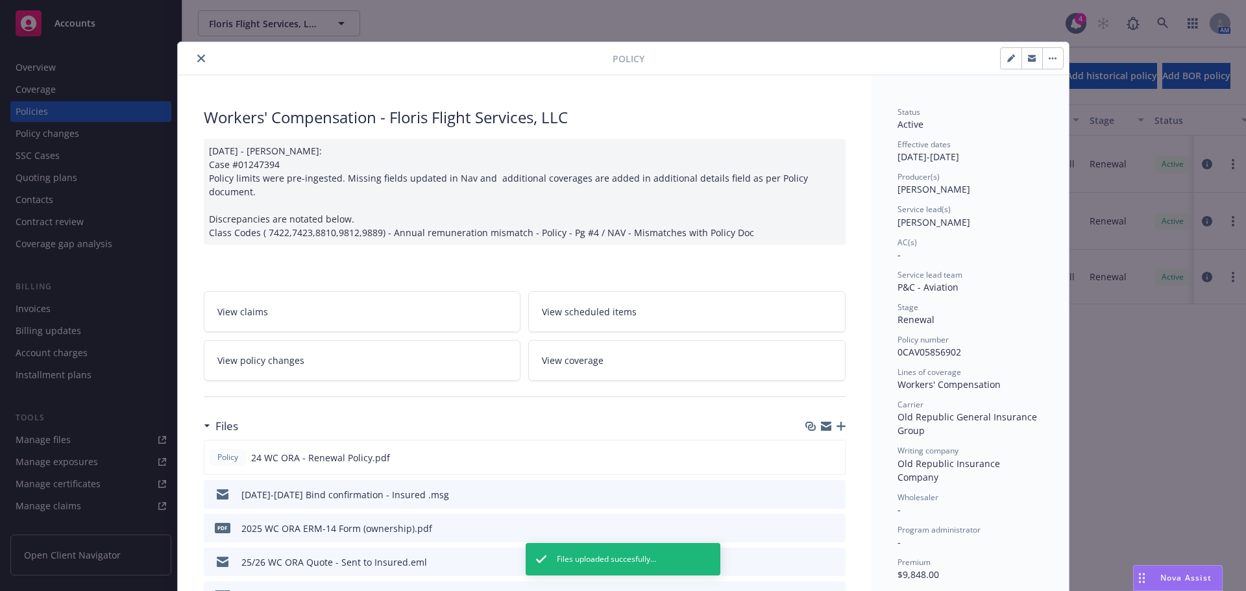
drag, startPoint x: 197, startPoint y: 58, endPoint x: 190, endPoint y: 65, distance: 9.2
click at [197, 58] on icon "close" at bounding box center [201, 59] width 8 height 8
